Goal: Transaction & Acquisition: Purchase product/service

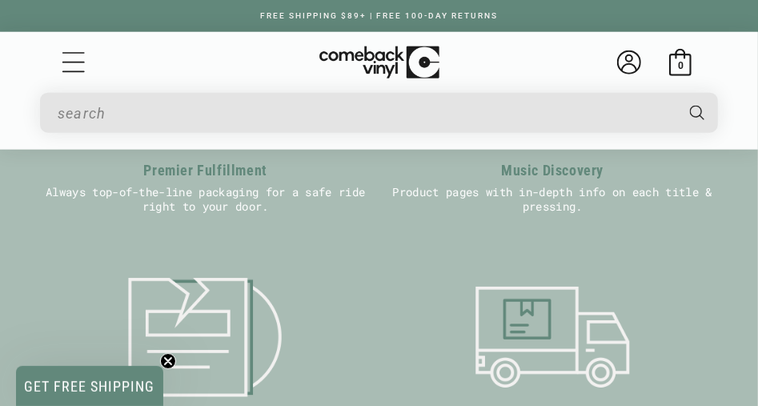
scroll to position [960, 0]
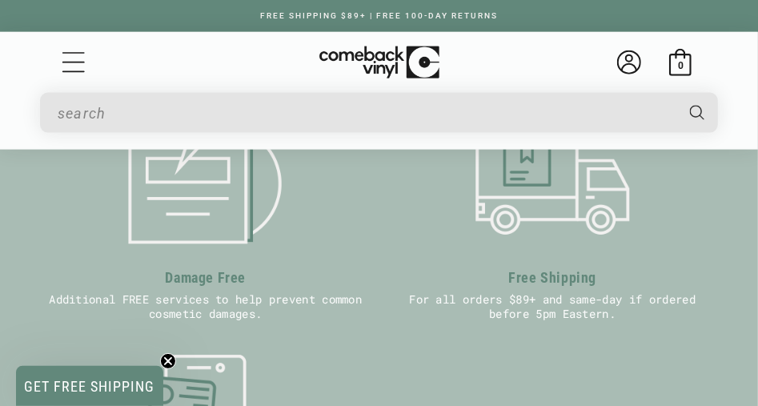
click at [171, 103] on input "Search" at bounding box center [366, 113] width 616 height 33
type input "beatles"
click at [677, 93] on button "Search" at bounding box center [698, 113] width 42 height 40
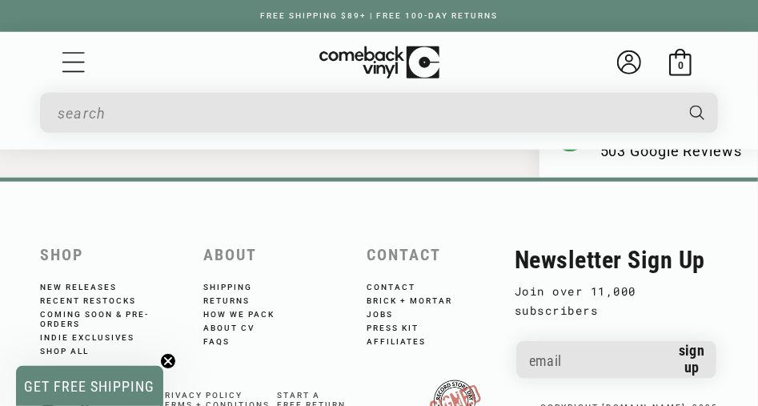
scroll to position [800, 0]
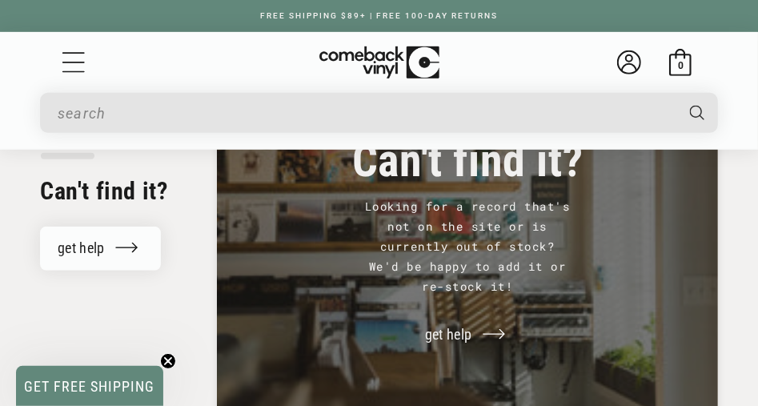
type input "beatles"
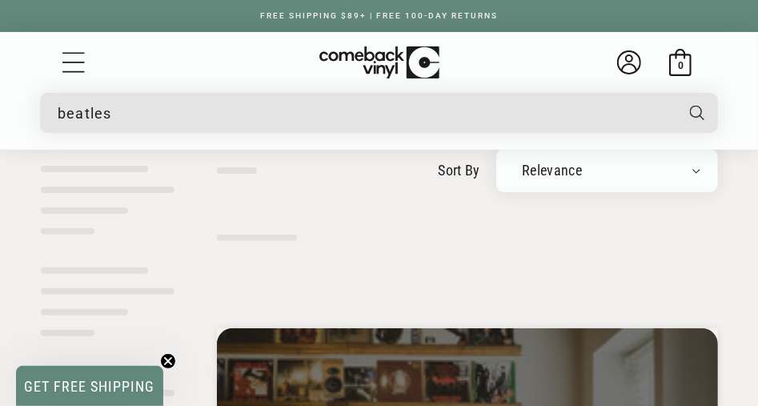
scroll to position [159, 0]
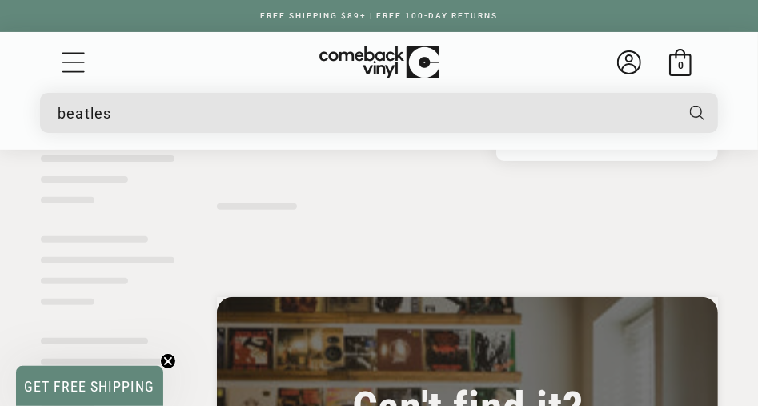
click at [166, 364] on circle "Close teaser" at bounding box center [168, 361] width 15 height 15
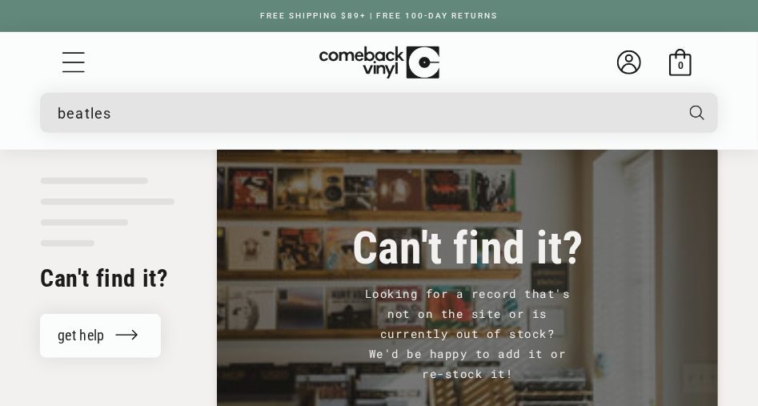
scroll to position [0, 0]
